Goal: Task Accomplishment & Management: Use online tool/utility

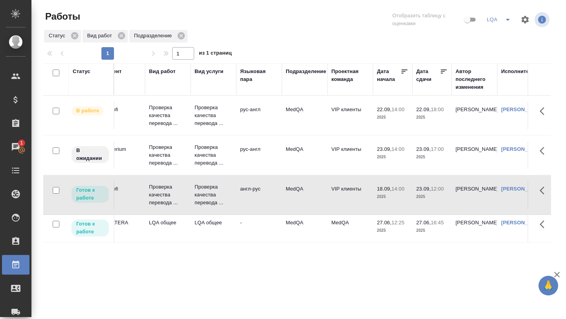
scroll to position [0, 62]
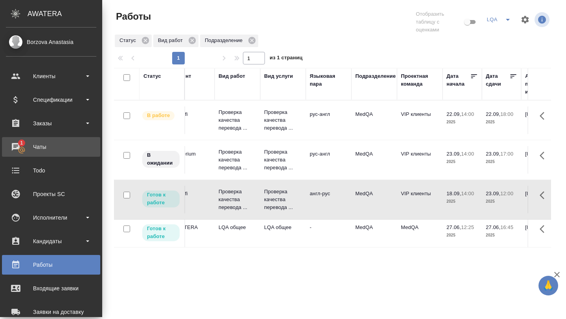
click at [23, 146] on div "Чаты" at bounding box center [51, 147] width 90 height 12
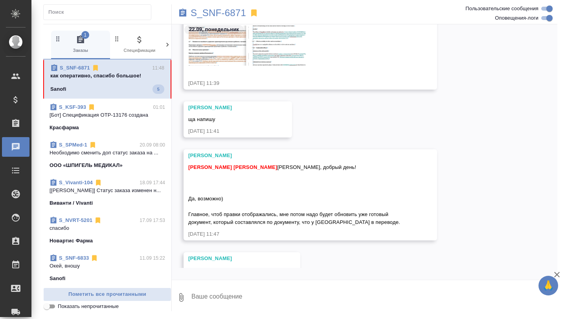
scroll to position [40641, 0]
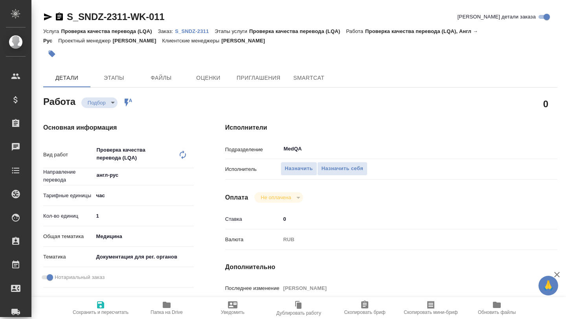
type textarea "x"
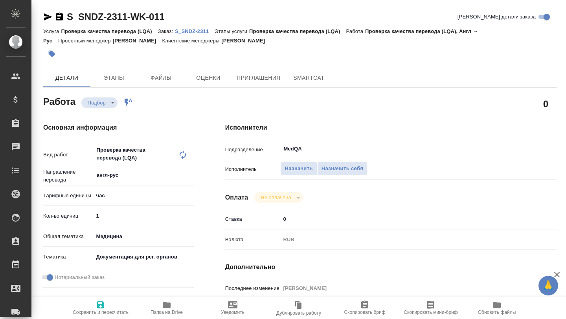
type textarea "x"
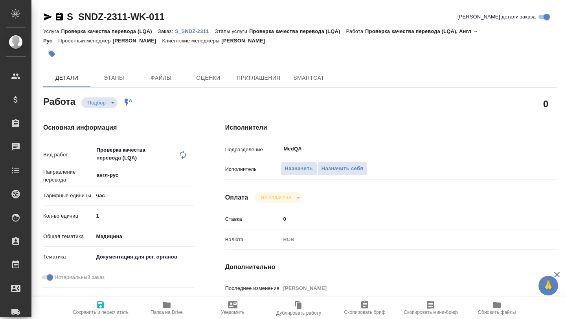
type textarea "x"
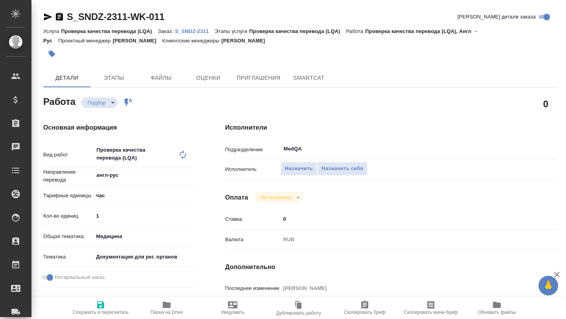
type textarea "x"
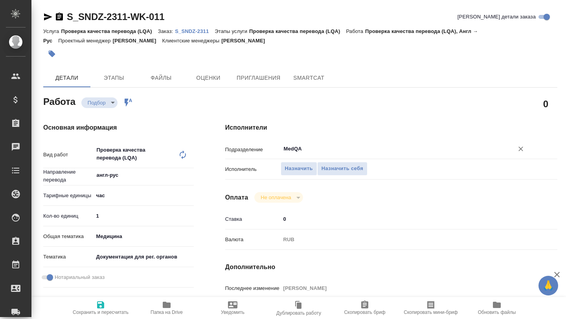
type textarea "x"
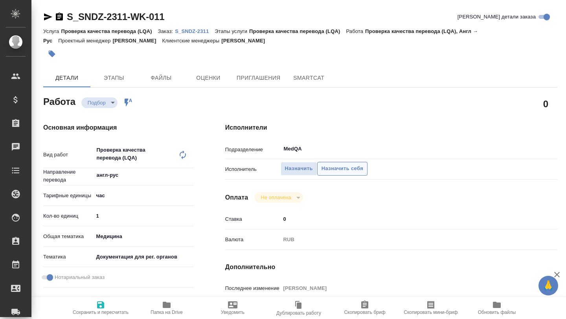
click at [341, 166] on span "Назначить себя" at bounding box center [343, 168] width 42 height 9
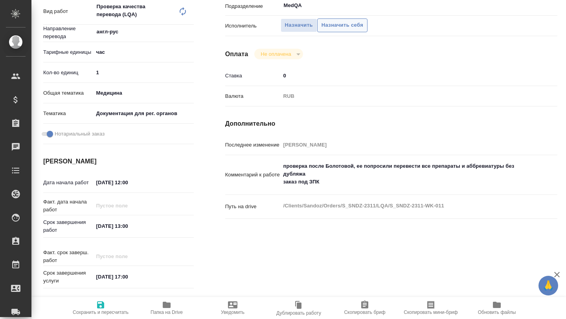
scroll to position [144, 0]
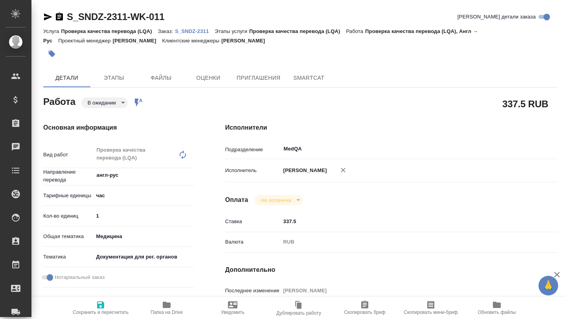
type textarea "x"
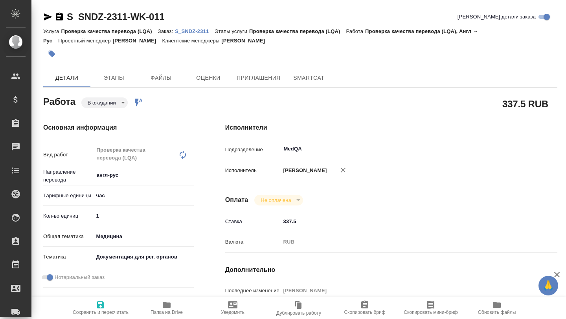
type textarea "x"
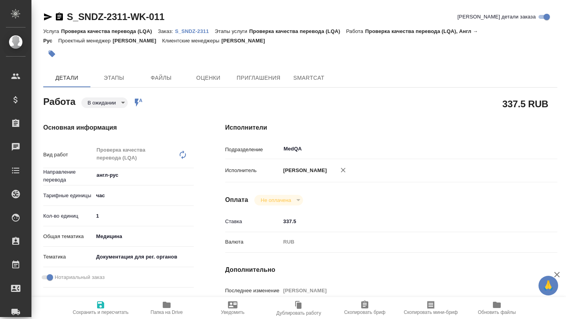
type textarea "x"
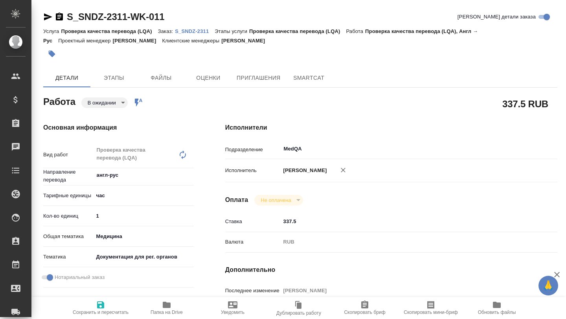
type textarea "x"
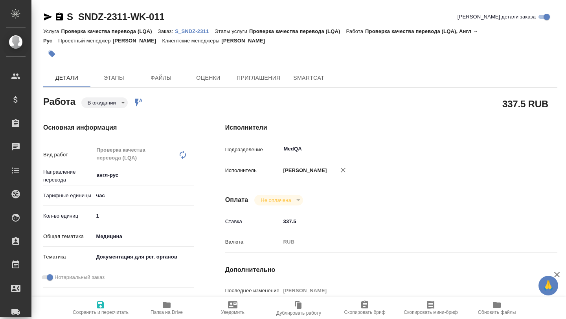
type textarea "x"
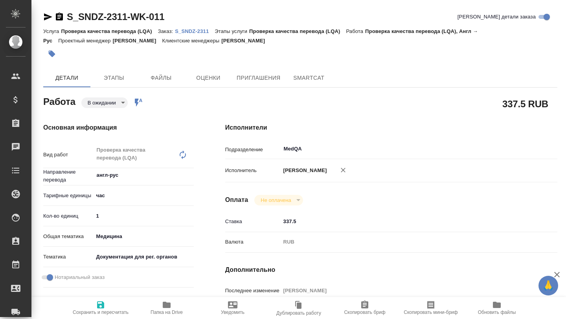
type textarea "x"
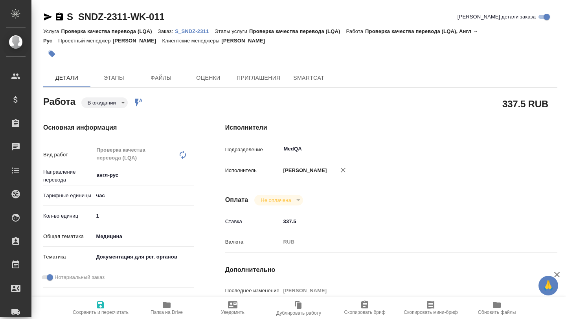
type textarea "x"
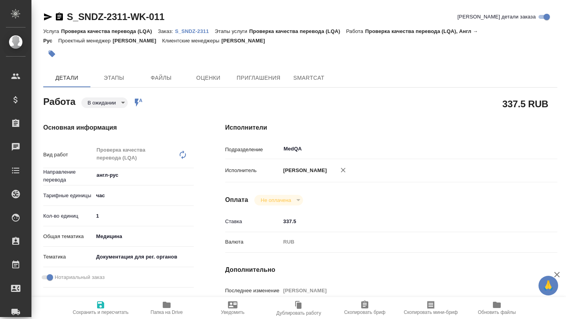
type textarea "x"
